Goal: Transaction & Acquisition: Obtain resource

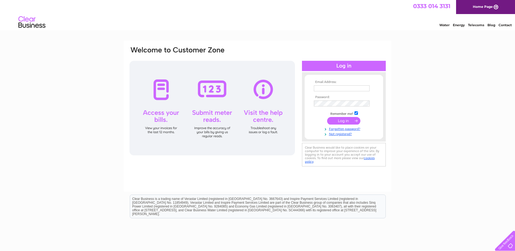
type input "[PERSON_NAME][EMAIL_ADDRESS][DOMAIN_NAME]"
click at [350, 120] on input "submit" at bounding box center [343, 121] width 33 height 8
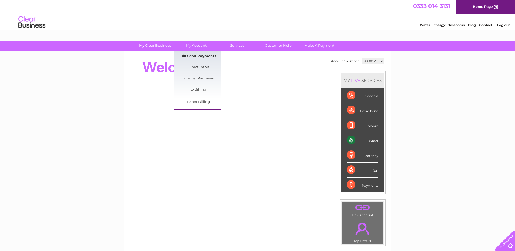
click at [199, 55] on link "Bills and Payments" at bounding box center [198, 56] width 45 height 11
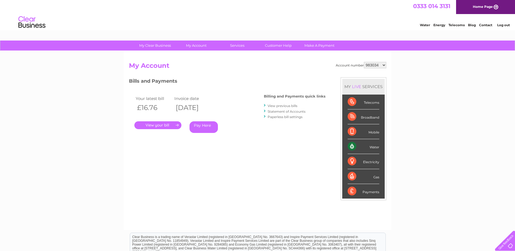
click at [170, 124] on link "." at bounding box center [157, 125] width 47 height 8
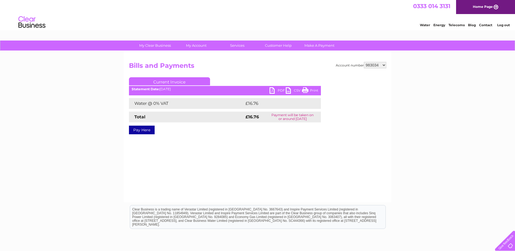
click at [279, 88] on link "PDF" at bounding box center [278, 91] width 16 height 8
click at [378, 63] on select "983034 1031831 1147363" at bounding box center [375, 65] width 22 height 6
click at [374, 66] on select "983034 1031831 1147363" at bounding box center [375, 65] width 22 height 6
select select "1031831"
click at [364, 62] on select "983034 1031831 1147363" at bounding box center [375, 65] width 22 height 6
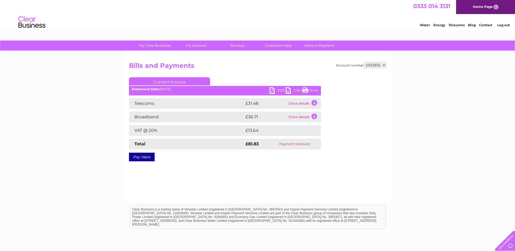
click at [382, 66] on select "983034 1031831 1147363" at bounding box center [375, 65] width 22 height 6
select select "1147363"
click at [364, 62] on select "983034 1031831 1147363" at bounding box center [375, 65] width 22 height 6
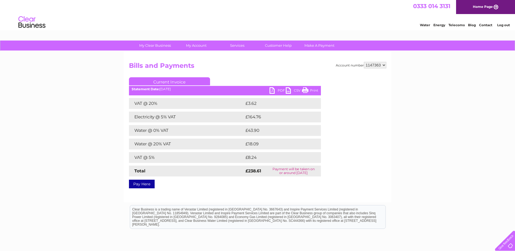
click at [271, 90] on link "PDF" at bounding box center [278, 91] width 16 height 8
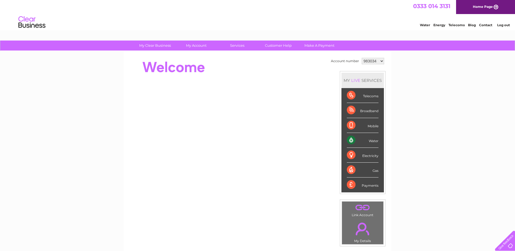
click at [502, 24] on link "Log out" at bounding box center [503, 25] width 13 height 4
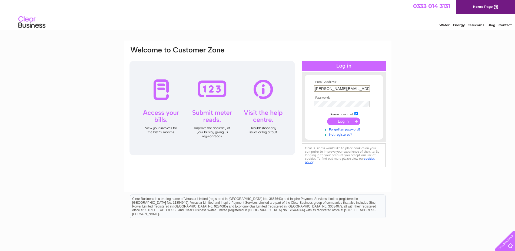
click at [356, 89] on input "yvonne@abc4d.co.uk" at bounding box center [342, 88] width 56 height 6
drag, startPoint x: 357, startPoint y: 89, endPoint x: 305, endPoint y: 92, distance: 51.5
click at [305, 92] on form "Email Address: yvonne@abc4d.co.uk Password:" at bounding box center [344, 108] width 78 height 57
type input "claire@wmagroup.co.uk"
click at [351, 119] on input "submit" at bounding box center [343, 121] width 33 height 8
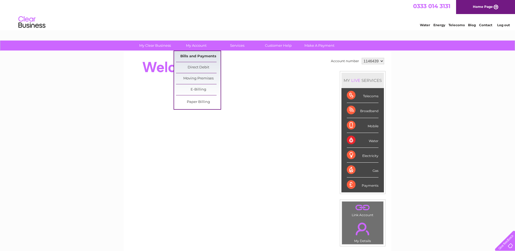
click at [200, 55] on link "Bills and Payments" at bounding box center [198, 56] width 45 height 11
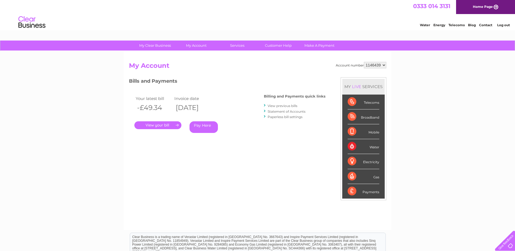
click at [370, 65] on select "1146439 1147363 1148102" at bounding box center [375, 65] width 22 height 6
select select "1147363"
click at [364, 62] on select "1146439 1147363 1148102" at bounding box center [375, 65] width 22 height 6
click at [164, 124] on link "." at bounding box center [157, 125] width 47 height 8
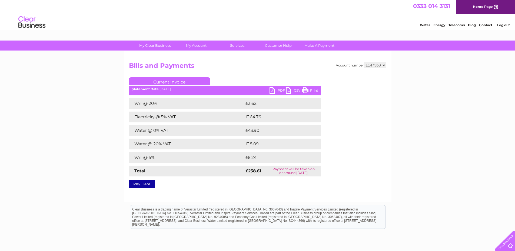
click at [272, 90] on link "PDF" at bounding box center [278, 91] width 16 height 8
click at [384, 65] on select "1146439 1147363 1148102" at bounding box center [375, 65] width 22 height 6
select select "1148102"
click at [364, 62] on select "1146439 1147363 1148102" at bounding box center [375, 65] width 22 height 6
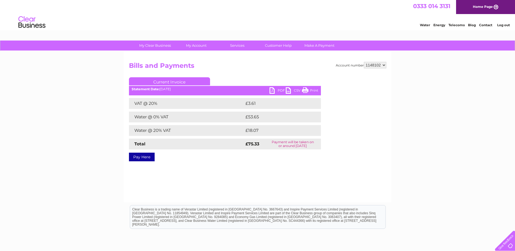
click at [272, 90] on link "PDF" at bounding box center [278, 91] width 16 height 8
